Goal: Task Accomplishment & Management: Complete application form

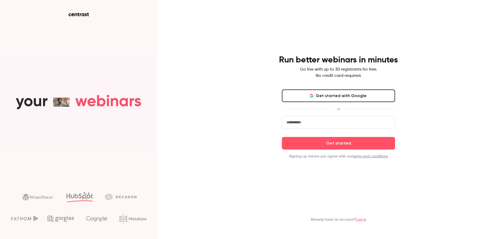
click at [306, 93] on button "Get started with Google" at bounding box center [338, 95] width 113 height 13
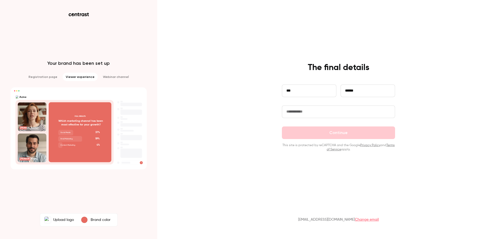
click at [316, 112] on input "text" at bounding box center [338, 111] width 113 height 13
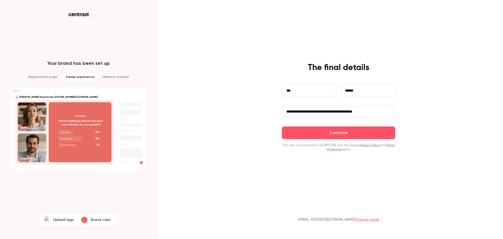
click at [349, 111] on input "**********" at bounding box center [338, 111] width 113 height 13
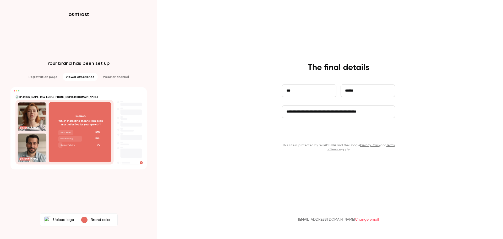
type input "**********"
click at [335, 134] on button "Continue" at bounding box center [338, 132] width 113 height 13
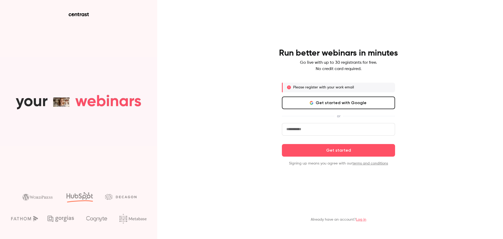
click at [323, 102] on button "Get started with Google" at bounding box center [338, 102] width 113 height 13
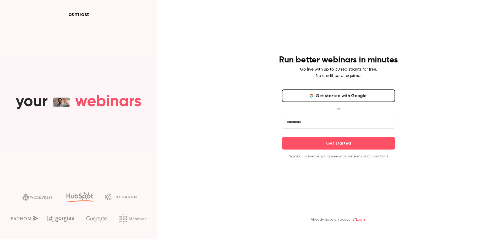
click at [349, 97] on button "Get started with Google" at bounding box center [338, 95] width 113 height 13
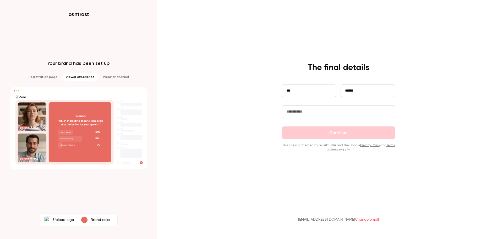
click at [64, 216] on label "Upload logo" at bounding box center [59, 219] width 36 height 10
click at [0, 0] on input "Upload logo" at bounding box center [0, 0] width 0 height 0
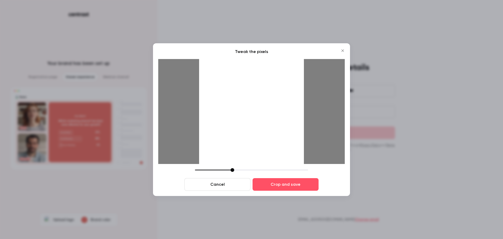
drag, startPoint x: 212, startPoint y: 142, endPoint x: 208, endPoint y: 141, distance: 4.1
click at [208, 141] on div at bounding box center [251, 111] width 105 height 105
drag, startPoint x: 200, startPoint y: 156, endPoint x: 227, endPoint y: 159, distance: 26.7
click at [227, 159] on div at bounding box center [251, 111] width 105 height 105
click at [221, 182] on button "Cancel" at bounding box center [217, 184] width 66 height 13
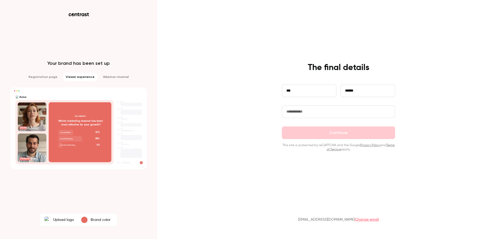
click at [62, 219] on label "Upload logo" at bounding box center [59, 219] width 36 height 10
click at [0, 0] on input "Upload logo" at bounding box center [0, 0] width 0 height 0
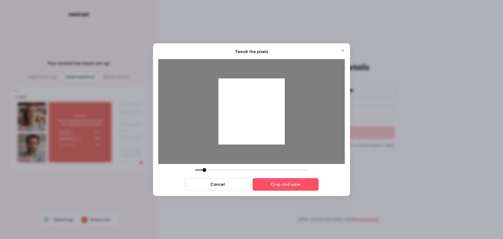
drag, startPoint x: 231, startPoint y: 170, endPoint x: 205, endPoint y: 173, distance: 26.4
click at [205, 173] on div "Cancel Crop and save" at bounding box center [251, 179] width 187 height 23
click at [216, 180] on button "Cancel" at bounding box center [217, 184] width 66 height 13
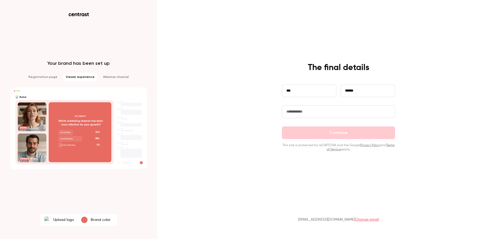
click at [57, 219] on label "Upload logo" at bounding box center [59, 219] width 36 height 10
click at [0, 0] on input "Upload logo" at bounding box center [0, 0] width 0 height 0
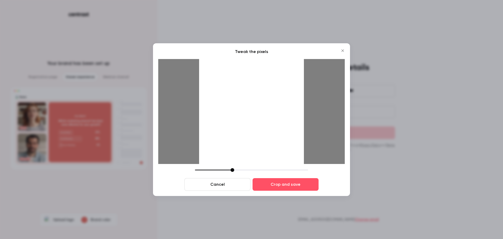
click at [232, 169] on div at bounding box center [233, 170] width 4 height 4
drag, startPoint x: 234, startPoint y: 170, endPoint x: 224, endPoint y: 173, distance: 9.9
click at [224, 173] on div "Cancel Crop and save" at bounding box center [251, 179] width 187 height 23
click at [277, 185] on button "Crop and save" at bounding box center [286, 184] width 66 height 13
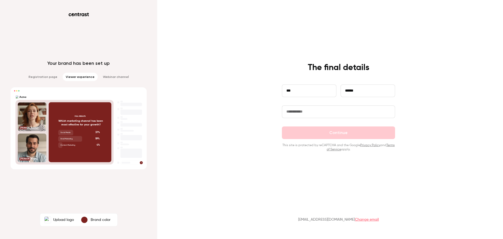
click at [311, 113] on input "text" at bounding box center [338, 111] width 113 height 13
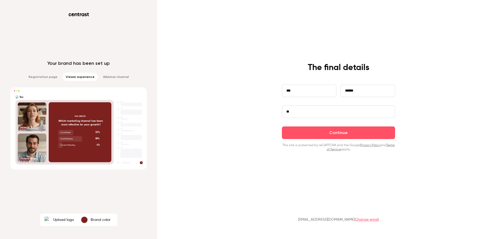
type input "*"
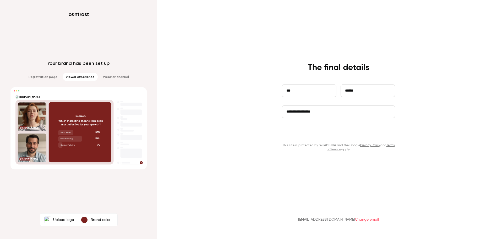
type input "**********"
click at [296, 135] on button "Continue" at bounding box center [338, 132] width 113 height 13
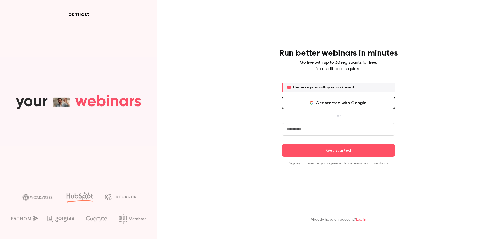
click at [340, 109] on button "Get started with Google" at bounding box center [338, 102] width 113 height 13
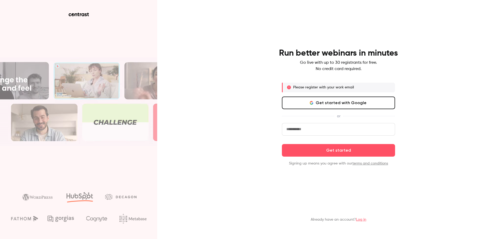
click at [319, 129] on input "email" at bounding box center [338, 129] width 113 height 13
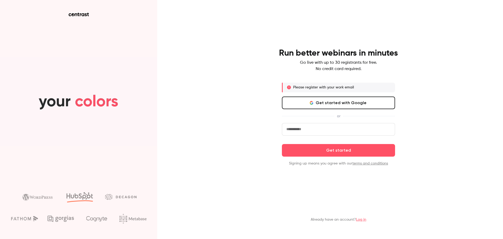
click at [292, 132] on input "email" at bounding box center [338, 129] width 113 height 13
type input "*"
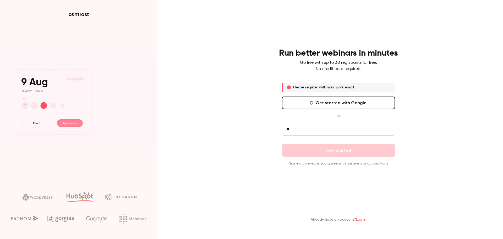
type input "**********"
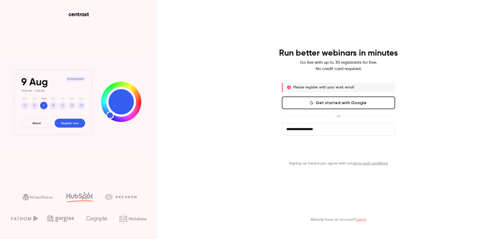
click at [308, 149] on button "Get started" at bounding box center [338, 150] width 113 height 13
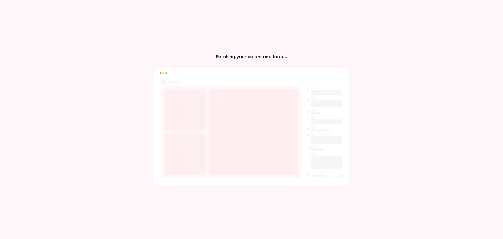
click at [179, 71] on rect at bounding box center [251, 72] width 195 height 9
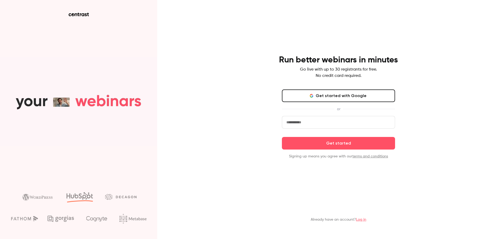
click at [334, 96] on button "Get started with Google" at bounding box center [338, 95] width 113 height 13
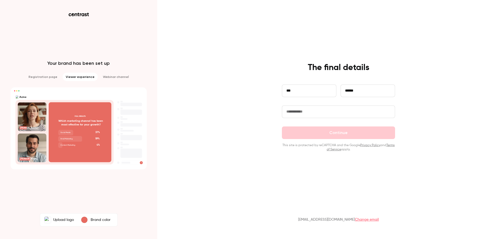
click at [298, 103] on div "**********" at bounding box center [338, 94] width 113 height 21
click at [296, 107] on input "text" at bounding box center [338, 111] width 113 height 13
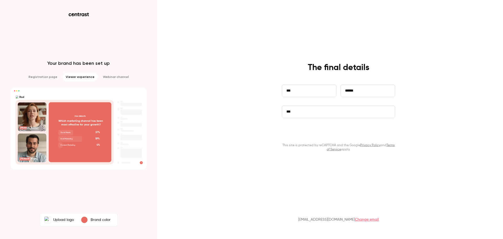
type input "**********"
click at [314, 135] on button "Continue" at bounding box center [338, 132] width 113 height 13
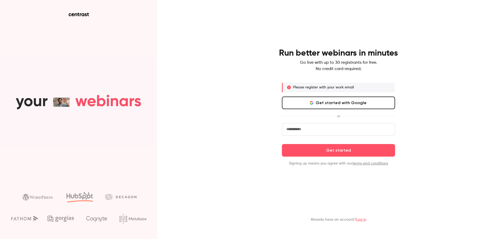
click at [330, 132] on input "email" at bounding box center [338, 129] width 113 height 13
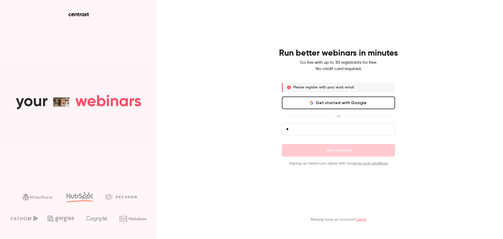
type input "**********"
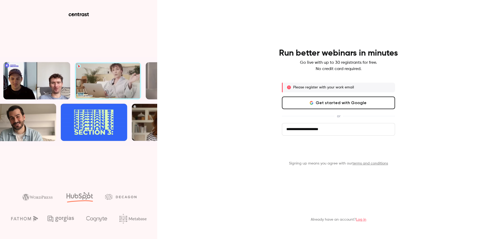
click at [345, 153] on button "Get started" at bounding box center [338, 150] width 113 height 13
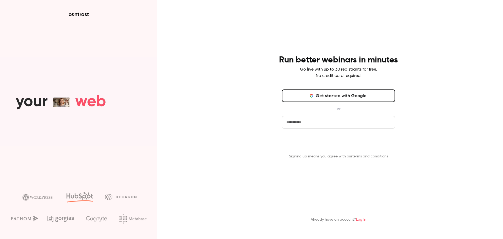
click at [332, 143] on button "Get started" at bounding box center [338, 143] width 113 height 13
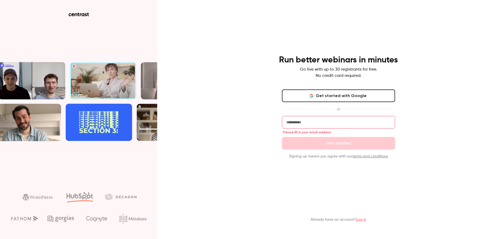
click at [326, 114] on div "Get started with Google or Please fill in your email address Get started Signin…" at bounding box center [338, 123] width 113 height 69
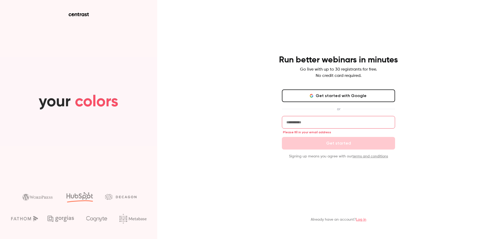
click at [356, 87] on div "Run better webinars in minutes Go live with up to 30 registrants for free. No c…" at bounding box center [338, 107] width 136 height 104
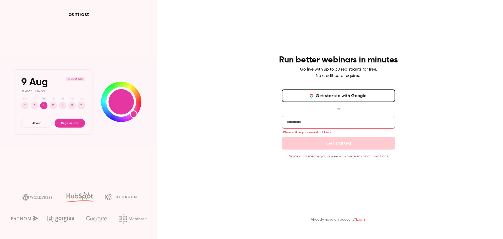
click at [355, 93] on button "Get started with Google" at bounding box center [338, 95] width 113 height 13
